Goal: Task Accomplishment & Management: Manage account settings

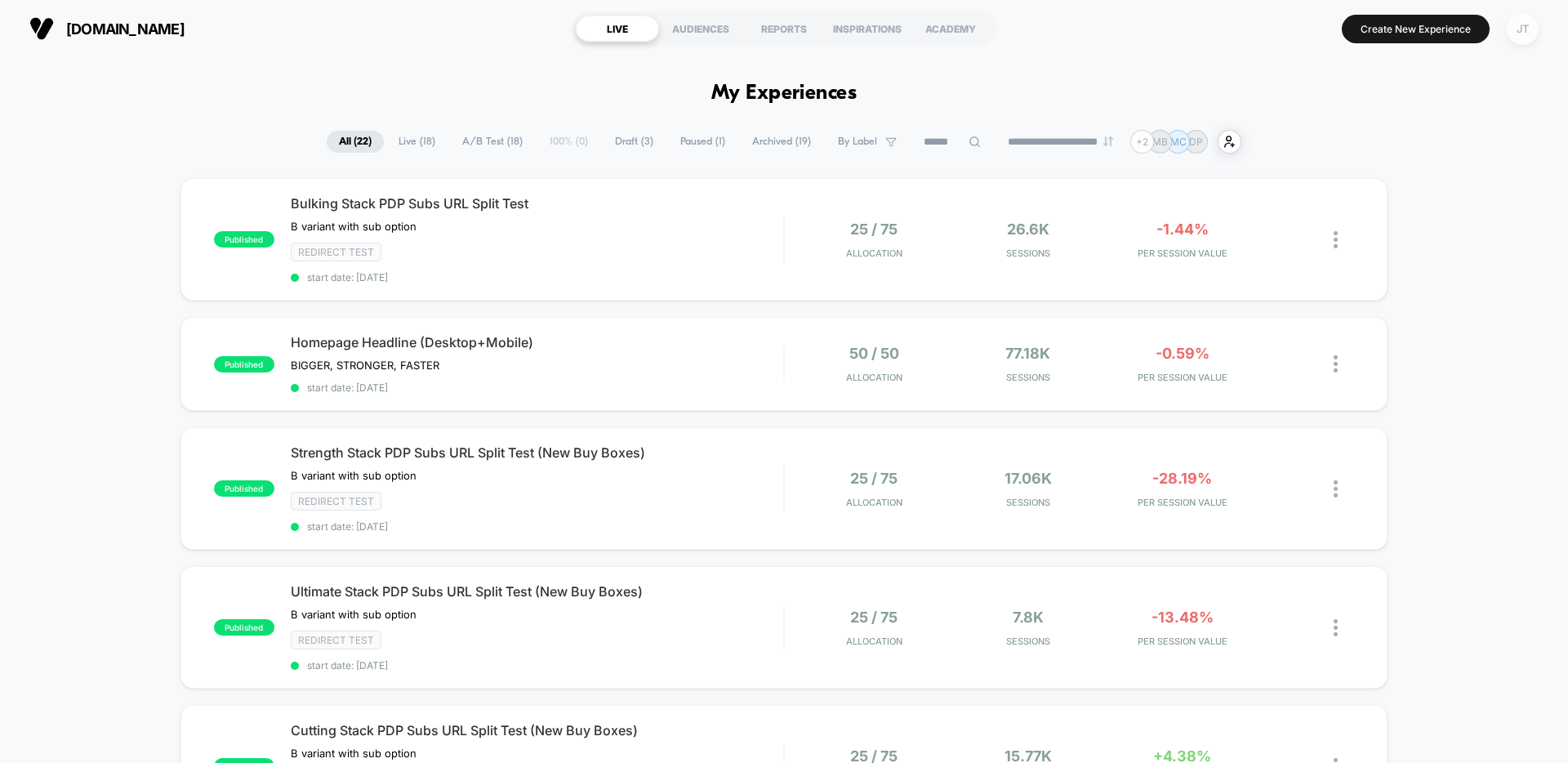
click at [1523, 24] on div "JT" at bounding box center [1523, 29] width 32 height 32
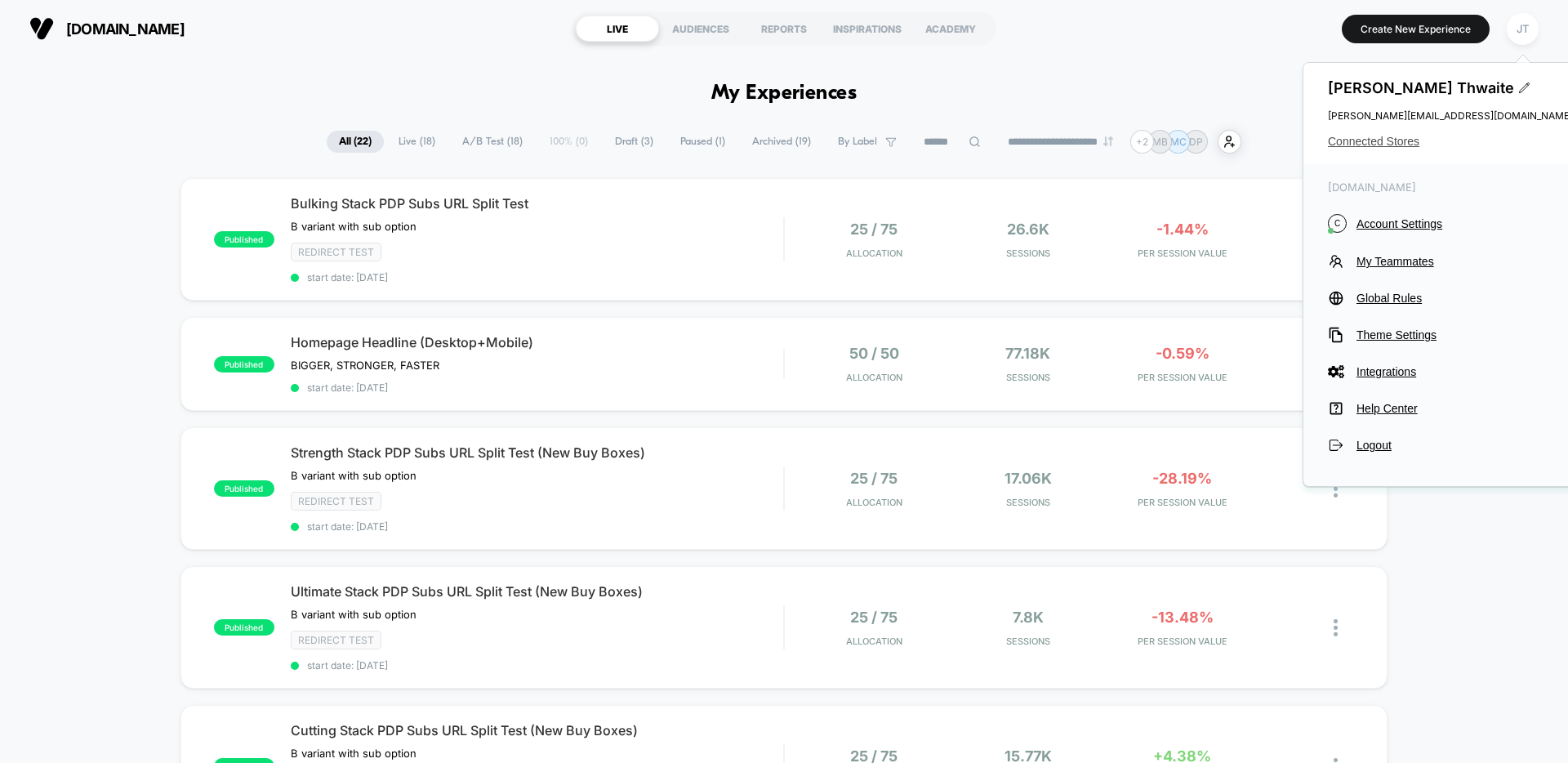
click at [1390, 145] on span "Connected Stores" at bounding box center [1450, 141] width 245 height 13
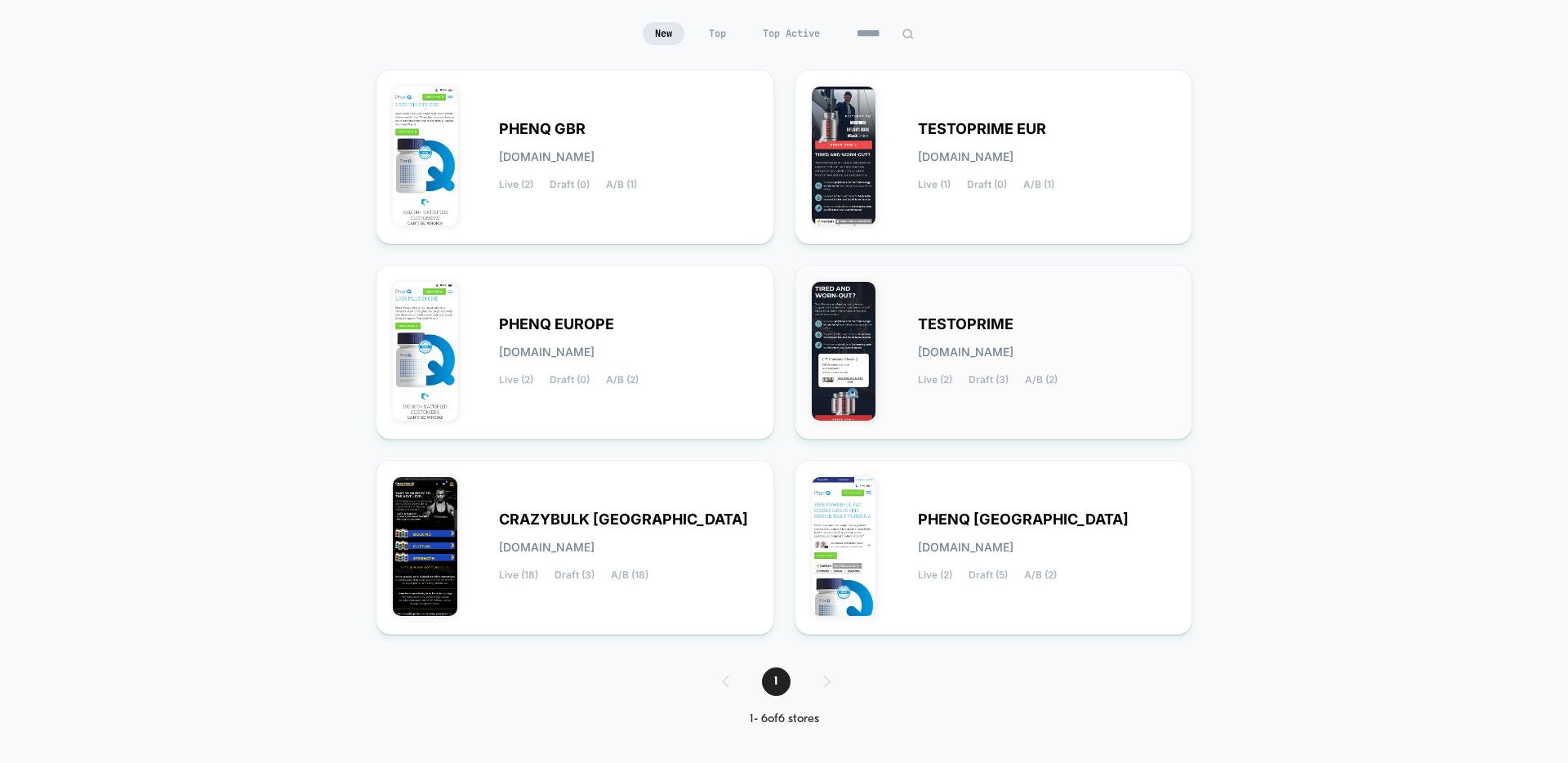
scroll to position [156, 0]
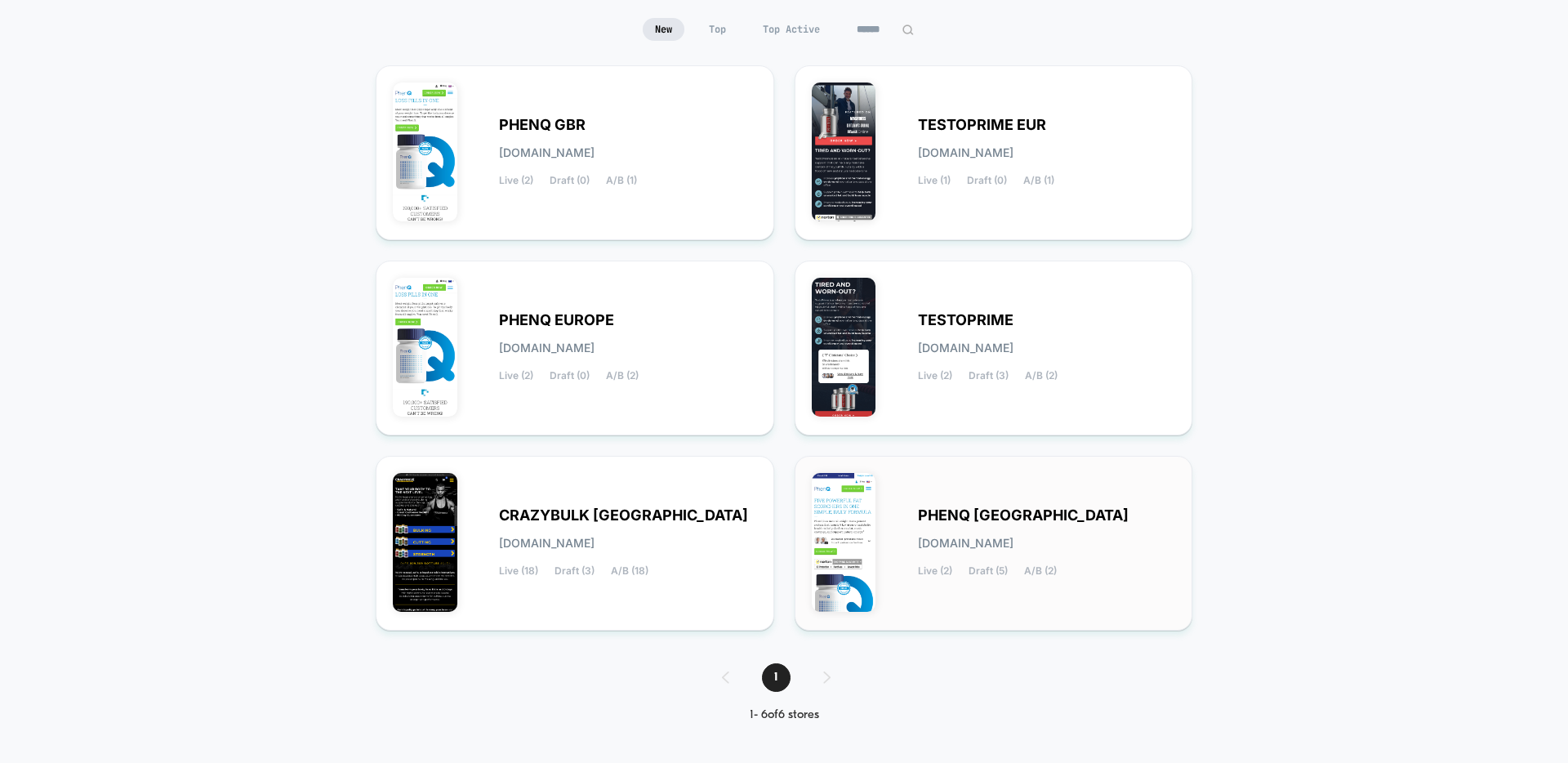
click at [974, 510] on span "PHENQ [GEOGRAPHIC_DATA]" at bounding box center [1023, 515] width 210 height 11
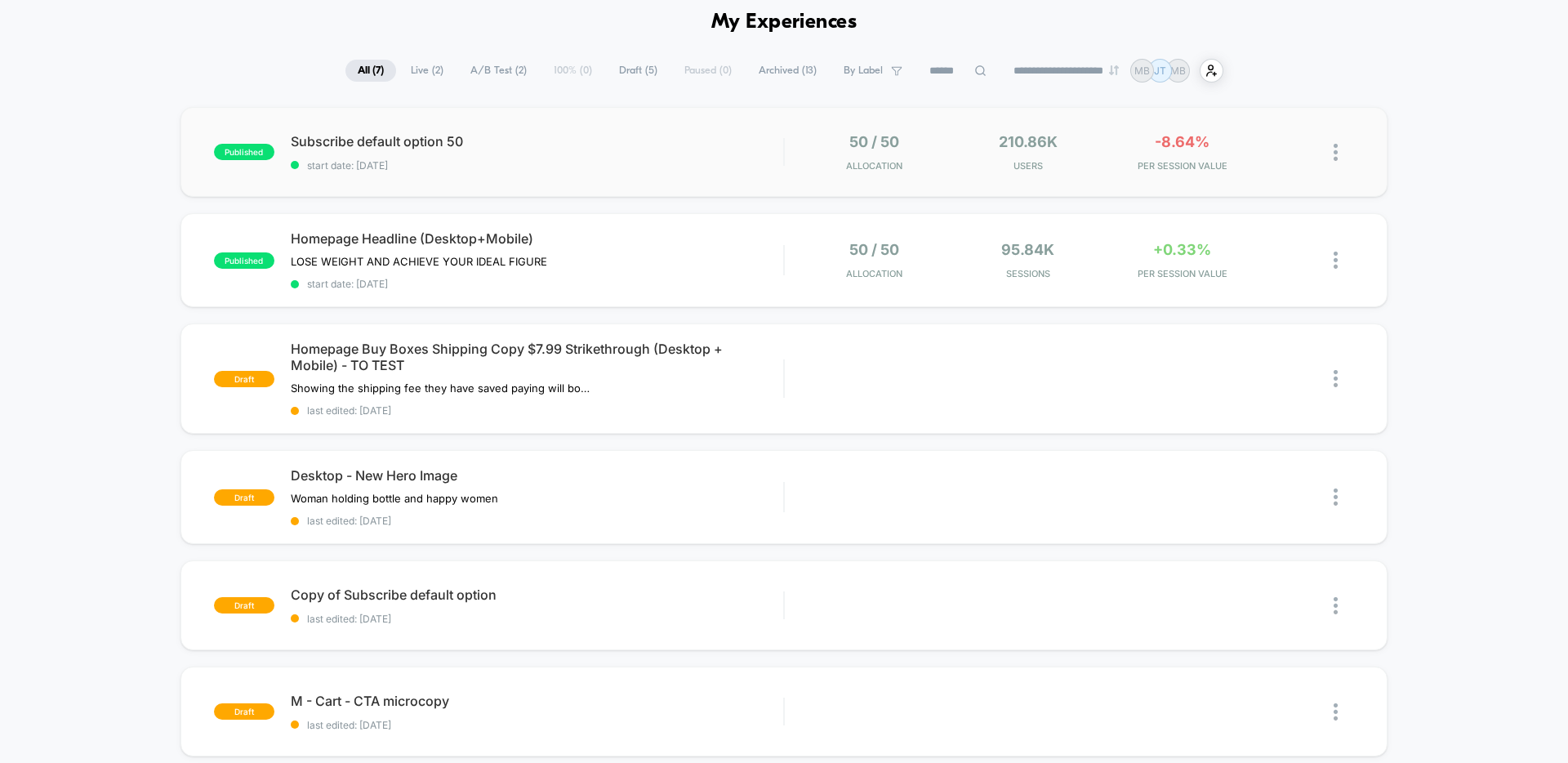
scroll to position [70, 0]
click at [692, 258] on div "Homepage Headline (Desktop+Mobile) LOSE WEIGHT AND ACHIEVE YOUR IDEAL FIGURE Cl…" at bounding box center [537, 260] width 492 height 59
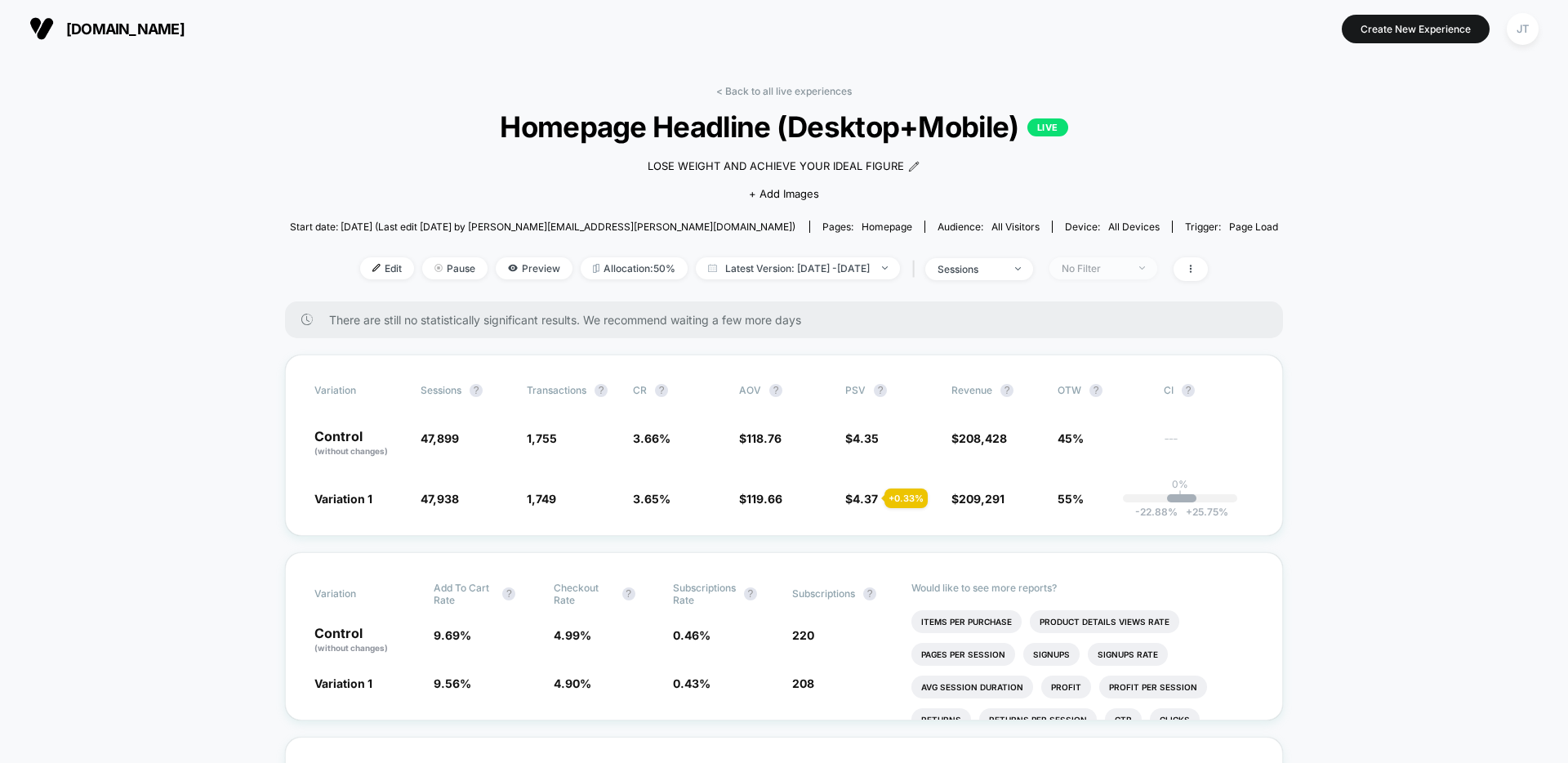
click at [1156, 263] on span "No Filter" at bounding box center [1103, 268] width 108 height 22
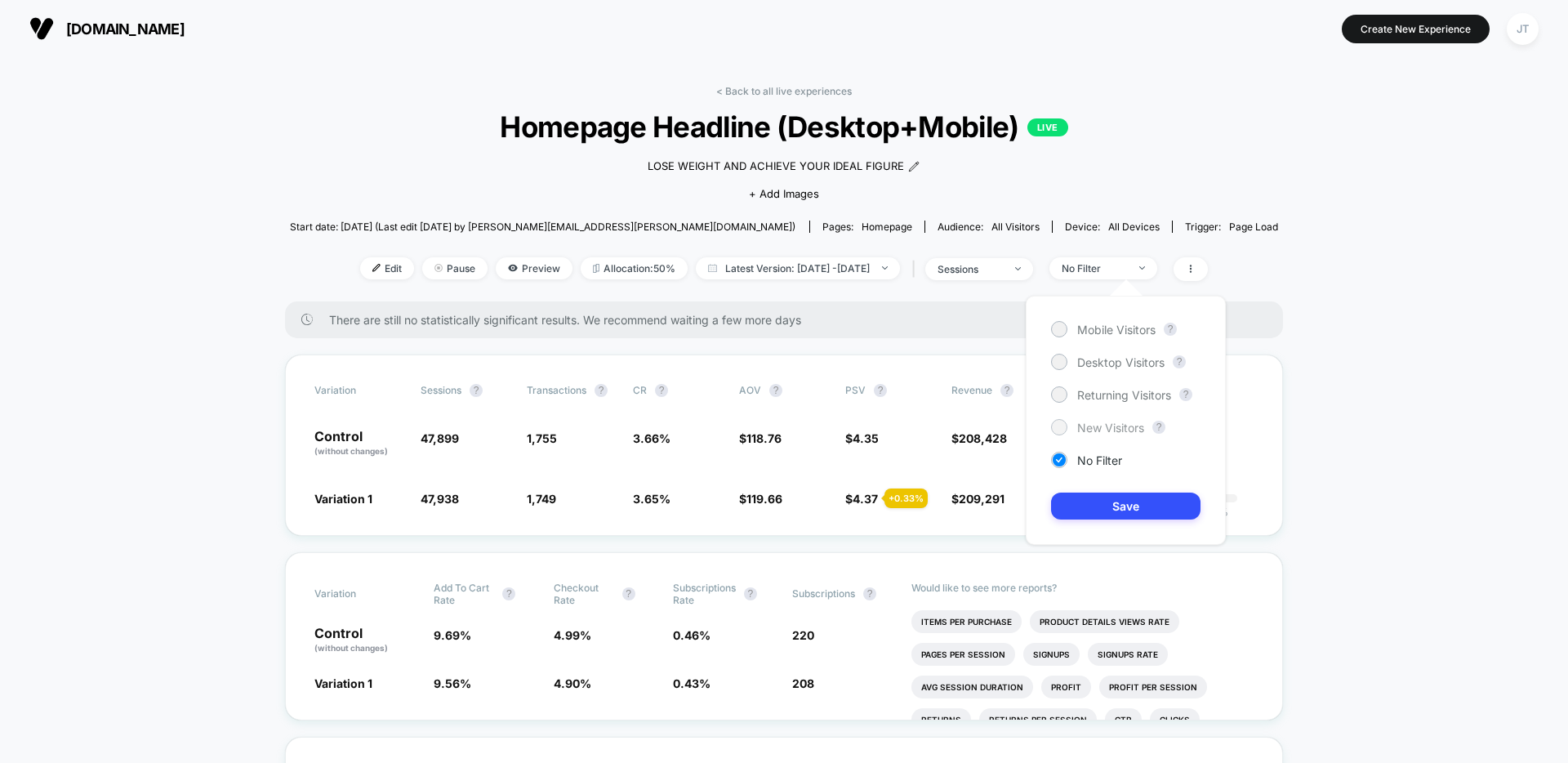
click at [1106, 425] on span "New Visitors" at bounding box center [1111, 428] width 67 height 14
click at [1124, 510] on button "Save" at bounding box center [1125, 506] width 149 height 27
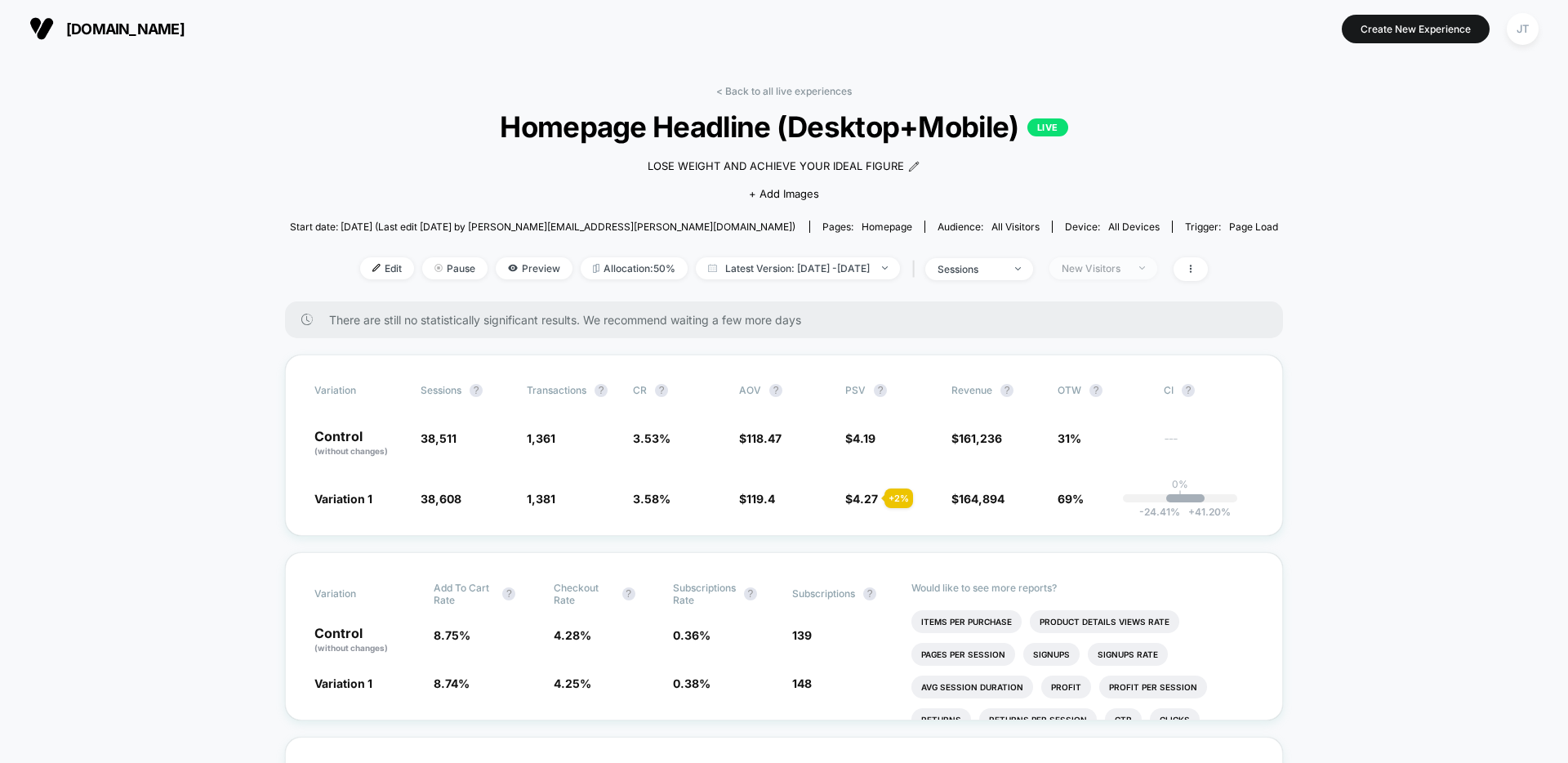
click at [1117, 268] on div "New Visitors" at bounding box center [1094, 269] width 65 height 12
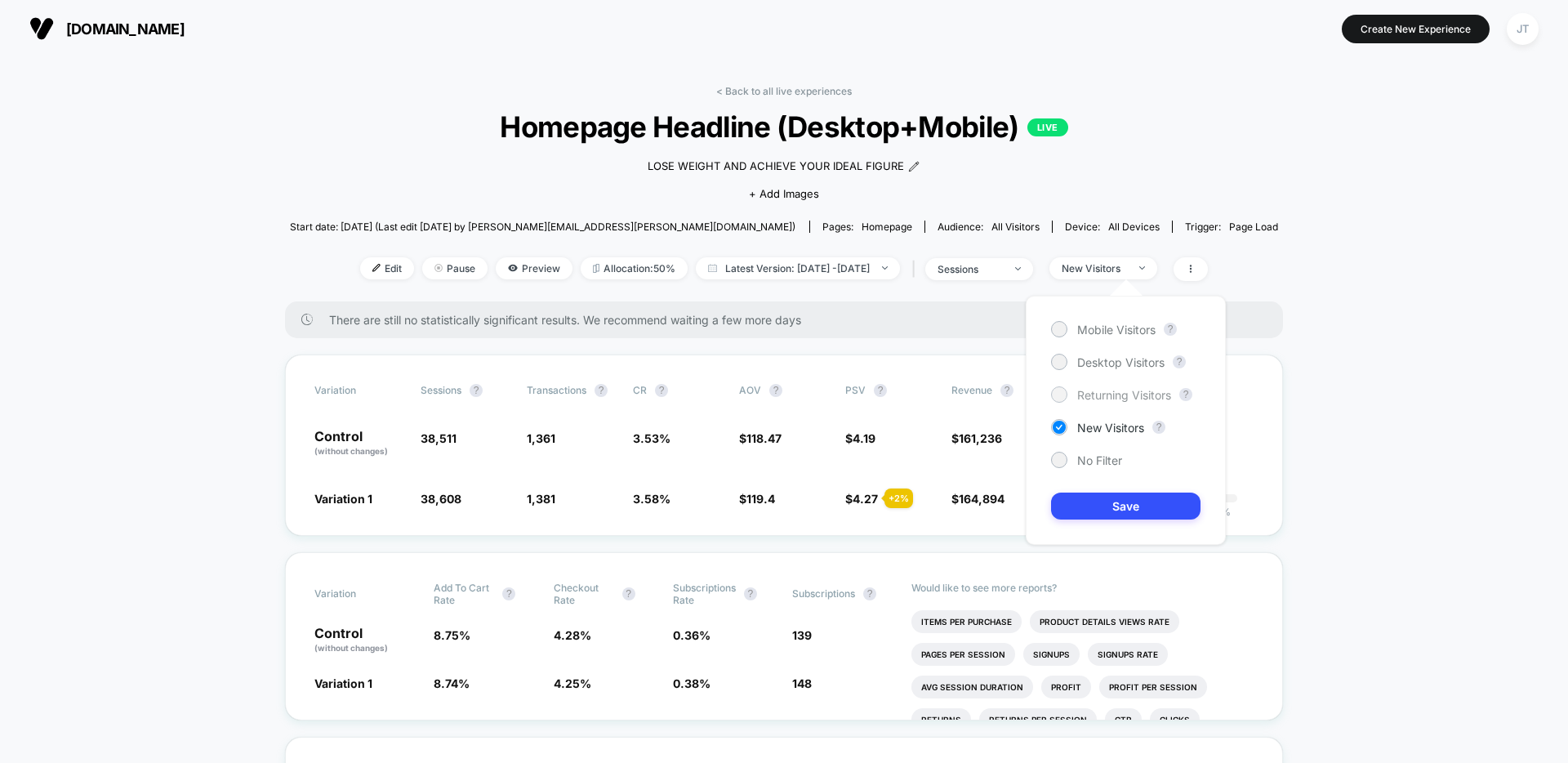
click at [1116, 392] on span "Returning Visitors" at bounding box center [1124, 395] width 94 height 14
click at [1137, 508] on button "Save" at bounding box center [1125, 506] width 149 height 27
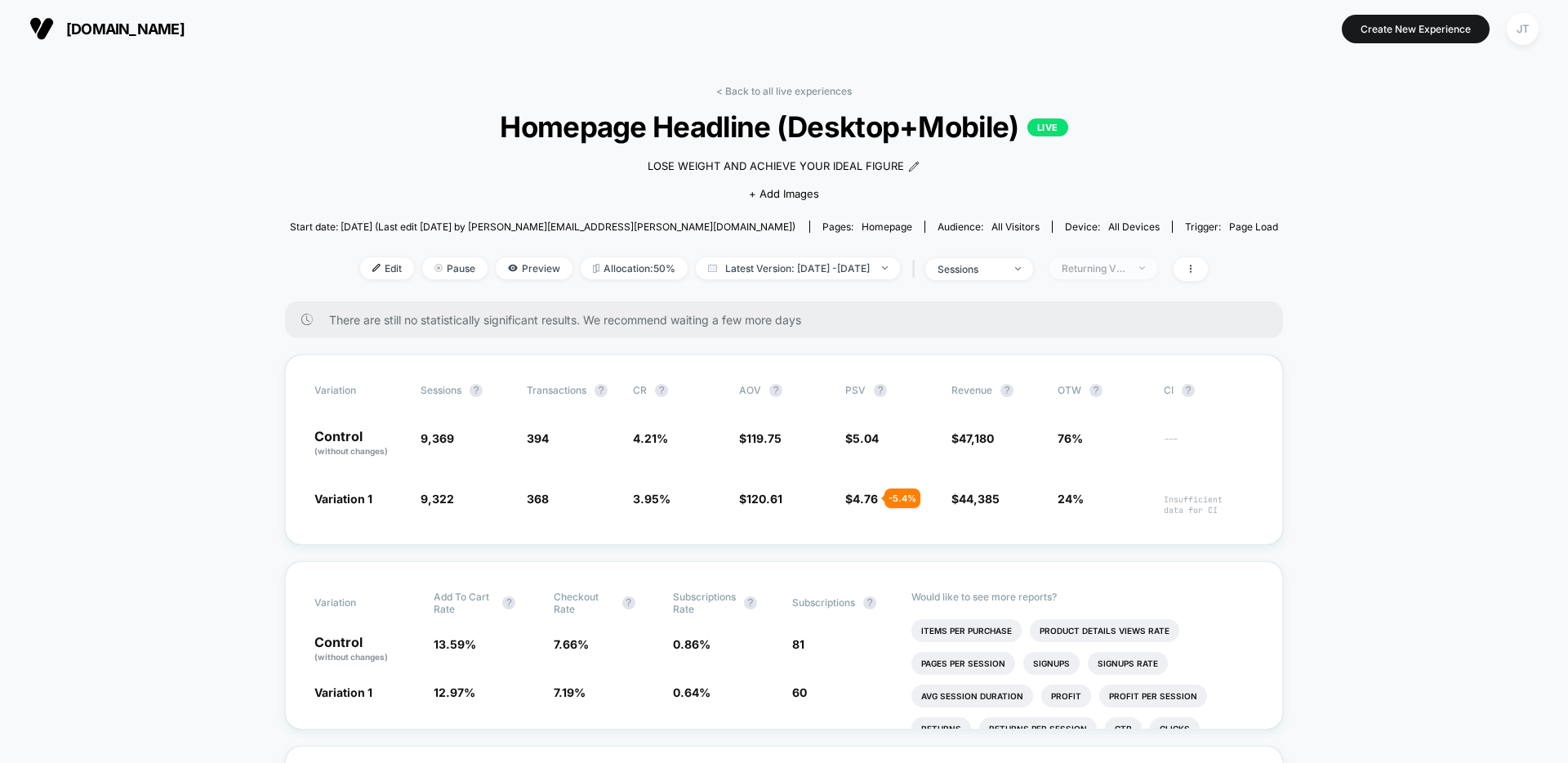
click at [1123, 263] on div "Returning Visitors" at bounding box center [1094, 269] width 65 height 12
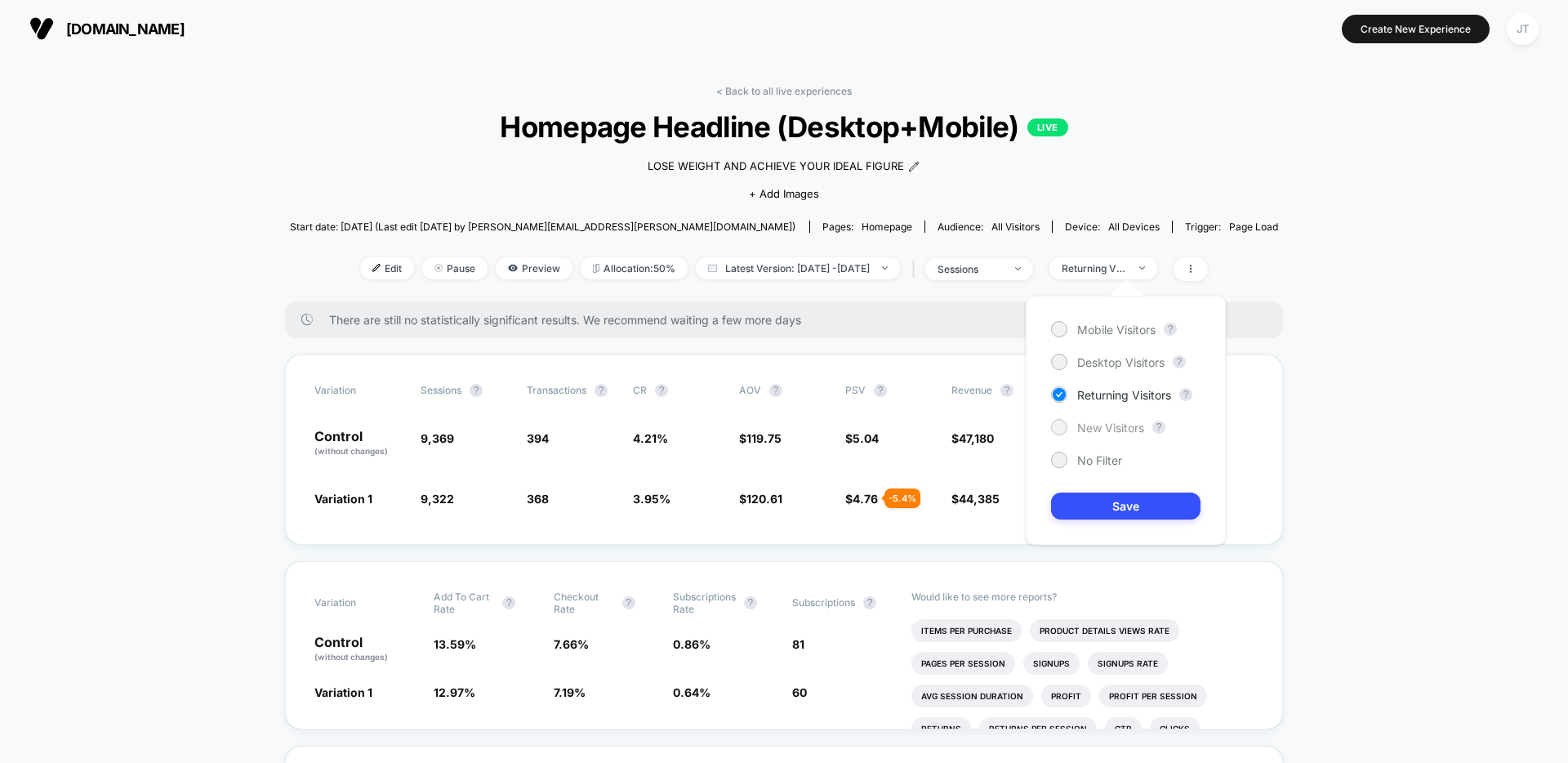
click at [1118, 428] on span "New Visitors" at bounding box center [1111, 428] width 67 height 14
click at [1130, 507] on button "Save" at bounding box center [1125, 506] width 149 height 27
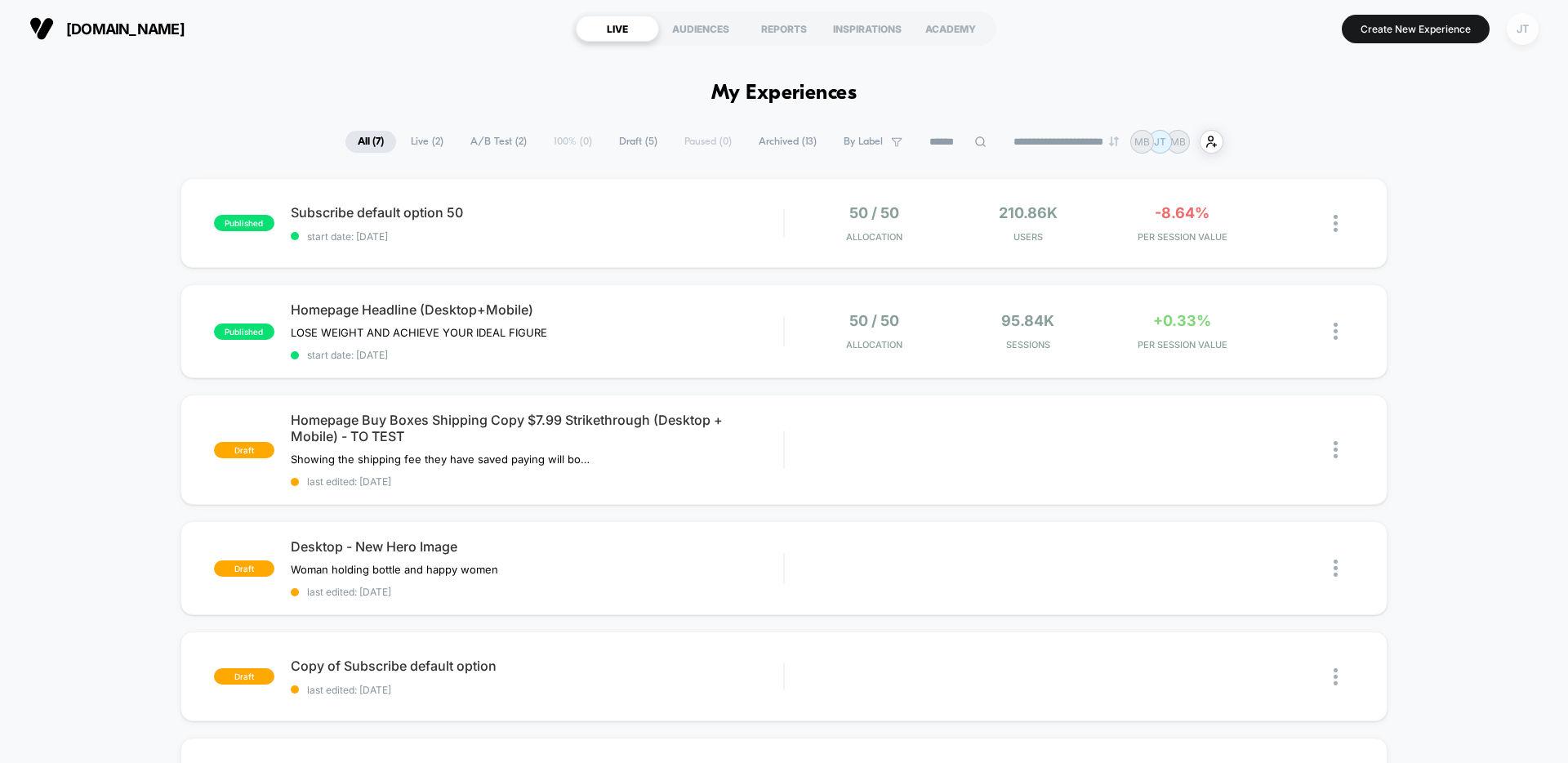
click at [1524, 38] on div "JT" at bounding box center [1523, 29] width 32 height 32
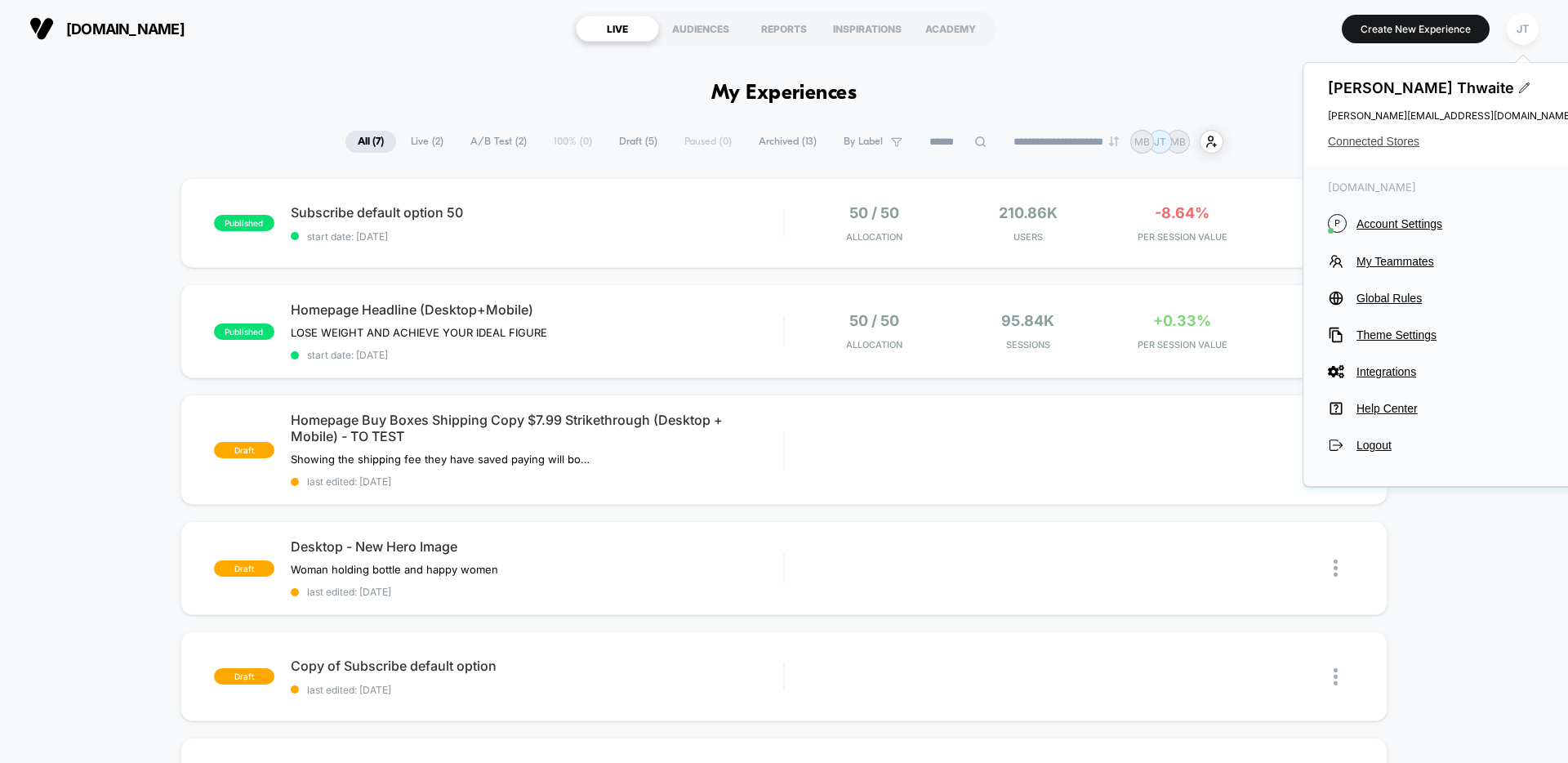
click at [1393, 138] on span "Connected Stores" at bounding box center [1450, 141] width 245 height 13
